Goal: Information Seeking & Learning: Learn about a topic

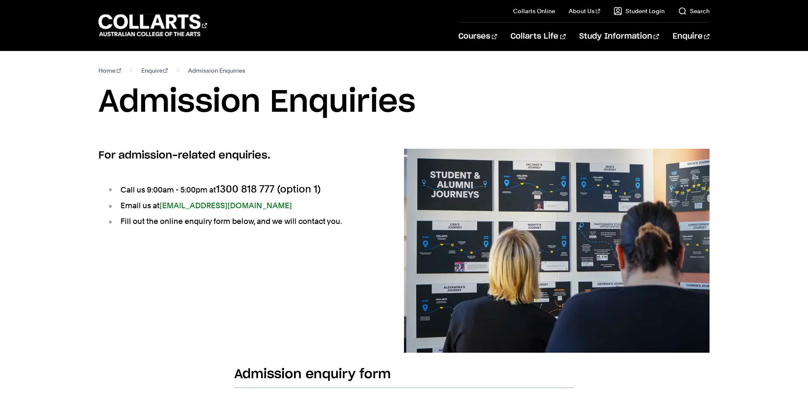
click at [366, 164] on div "For admission-related enquiries. Call us 9:00am - 5:00pm at 1300 818 777 (optio…" at bounding box center [252, 251] width 306 height 204
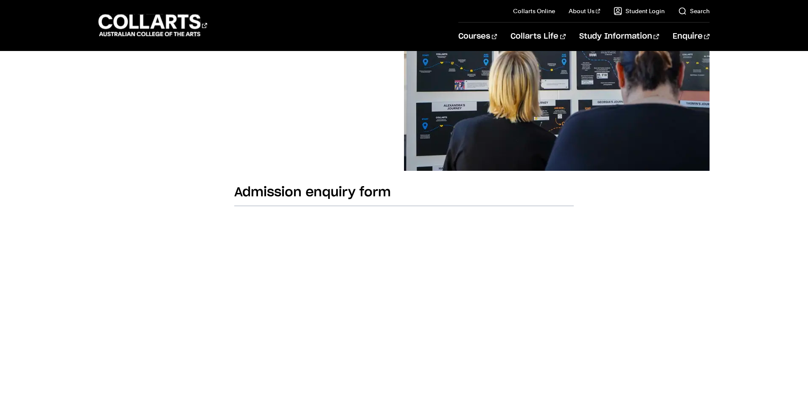
scroll to position [289, 0]
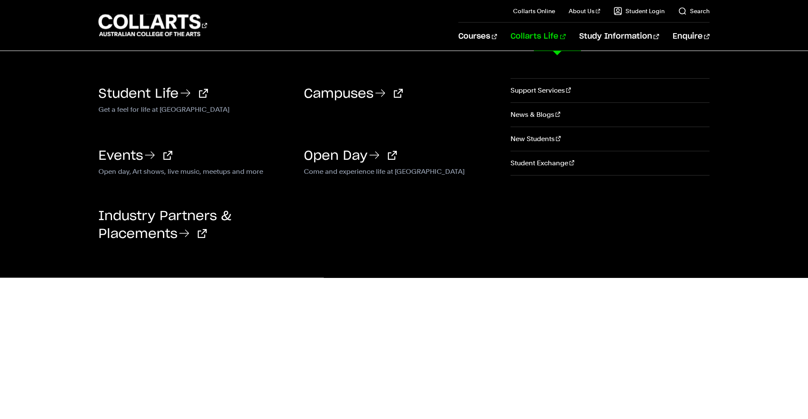
click at [161, 102] on div "Student Life Get a feel for life at Collarts" at bounding box center [195, 95] width 193 height 49
click at [160, 99] on link "Student Life" at bounding box center [154, 93] width 110 height 13
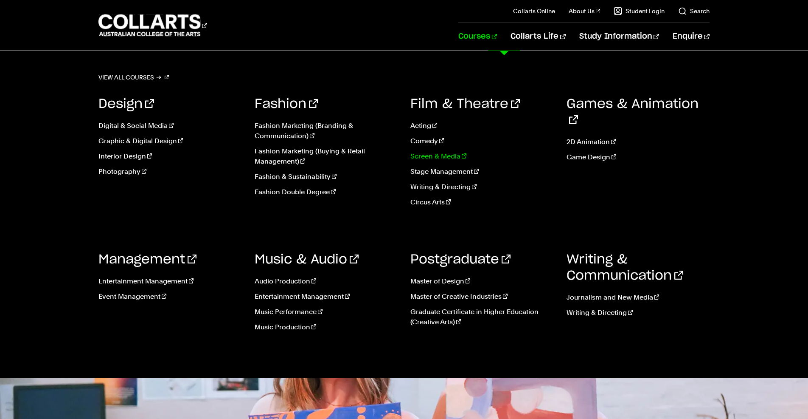
click at [427, 158] on link "Screen & Media" at bounding box center [483, 156] width 144 height 10
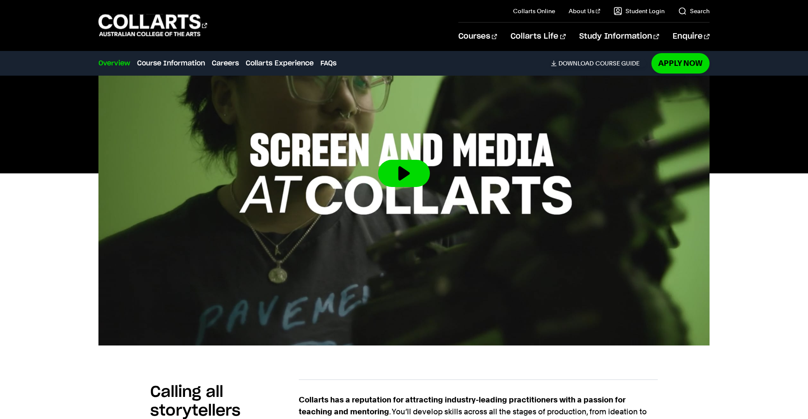
scroll to position [318, 0]
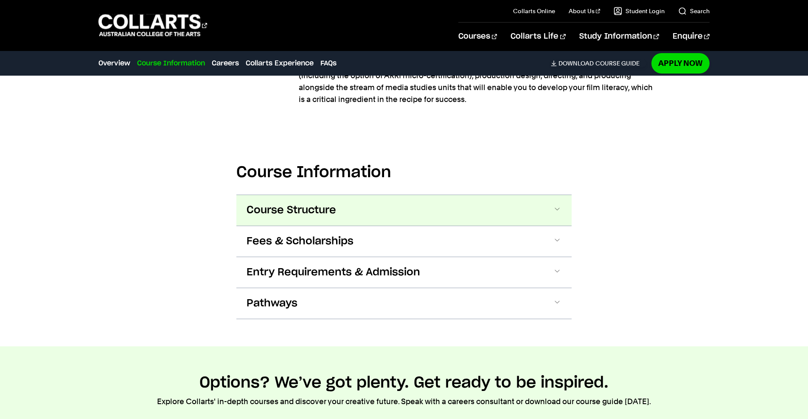
click at [330, 212] on span "Course Structure" at bounding box center [292, 210] width 90 height 14
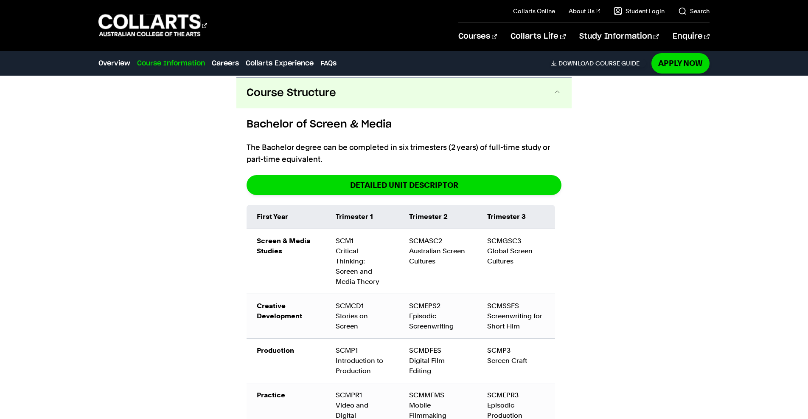
scroll to position [876, 0]
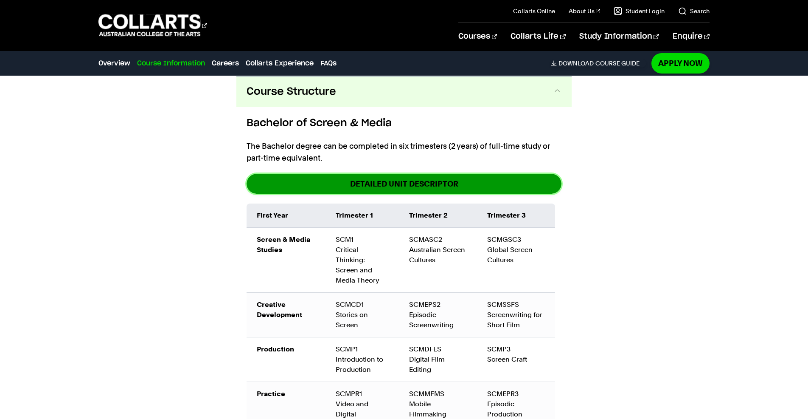
click at [391, 188] on link "DETAILED UNIT DESCRIPTOR" at bounding box center [404, 184] width 315 height 20
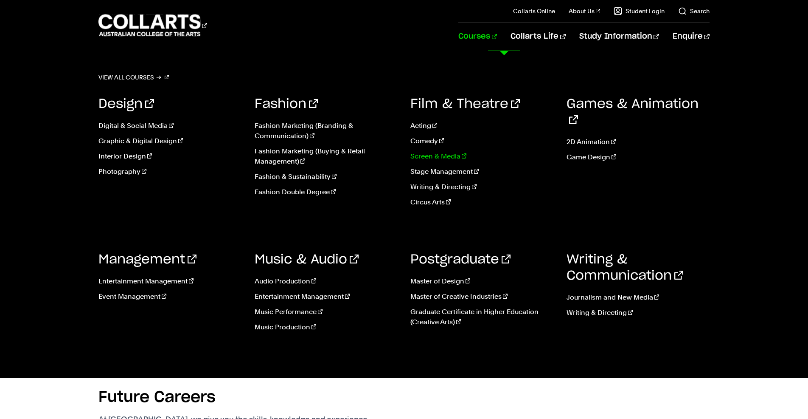
click at [437, 156] on link "Screen & Media" at bounding box center [483, 156] width 144 height 10
